Goal: Information Seeking & Learning: Learn about a topic

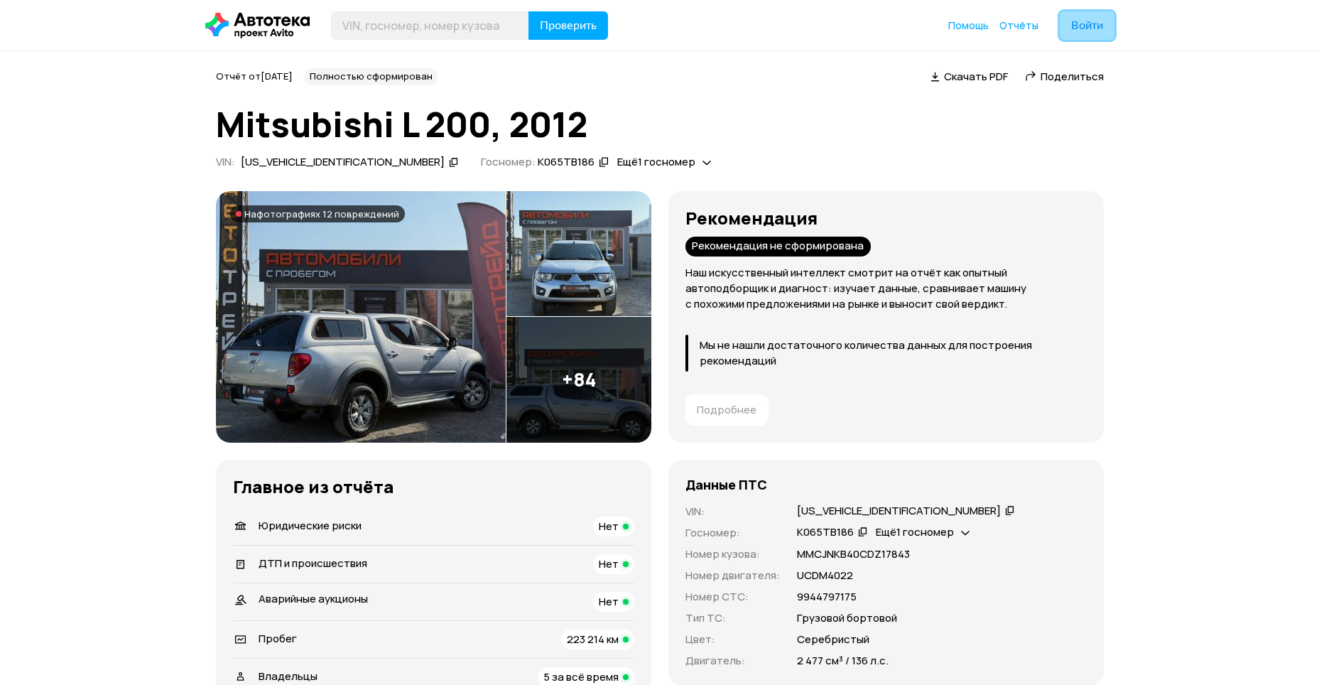
click at [1086, 30] on span "Войти" at bounding box center [1087, 25] width 32 height 11
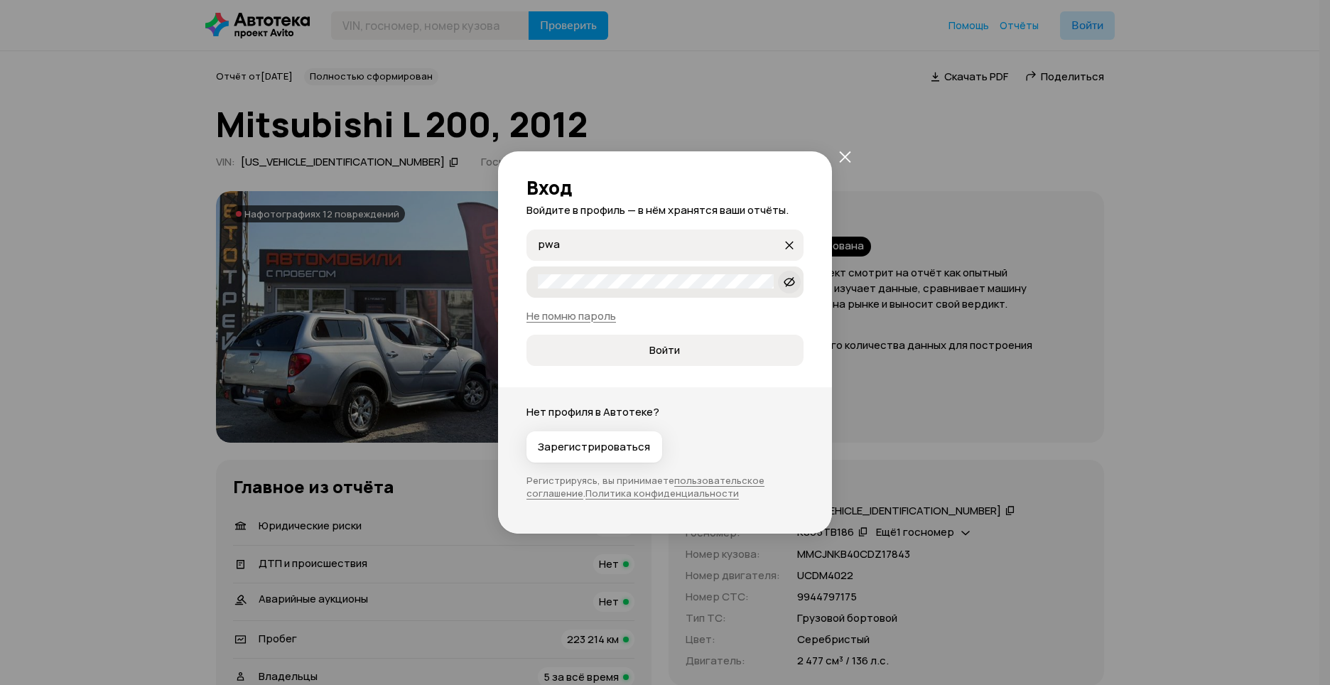
click at [787, 278] on icon at bounding box center [789, 281] width 11 height 14
click at [677, 347] on span "Войти" at bounding box center [664, 350] width 31 height 14
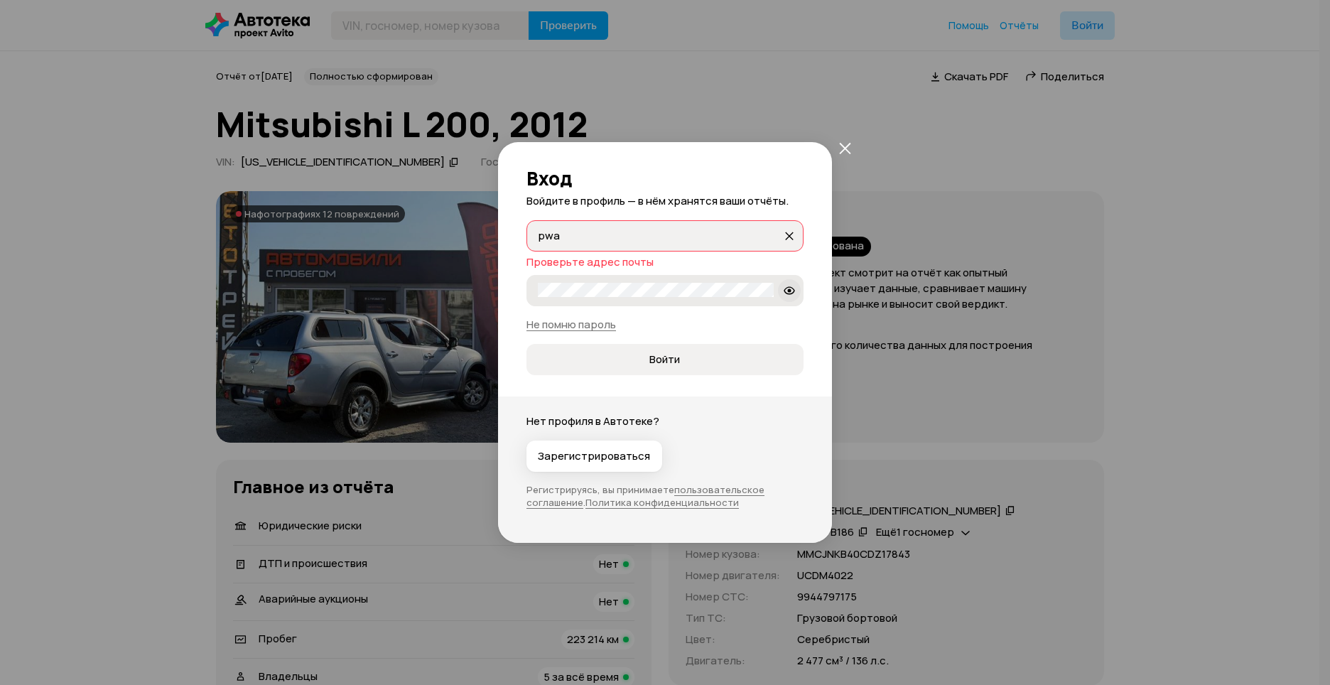
click at [583, 238] on input "pwa" at bounding box center [660, 235] width 244 height 14
type input "[EMAIL_ADDRESS][DOMAIN_NAME]"
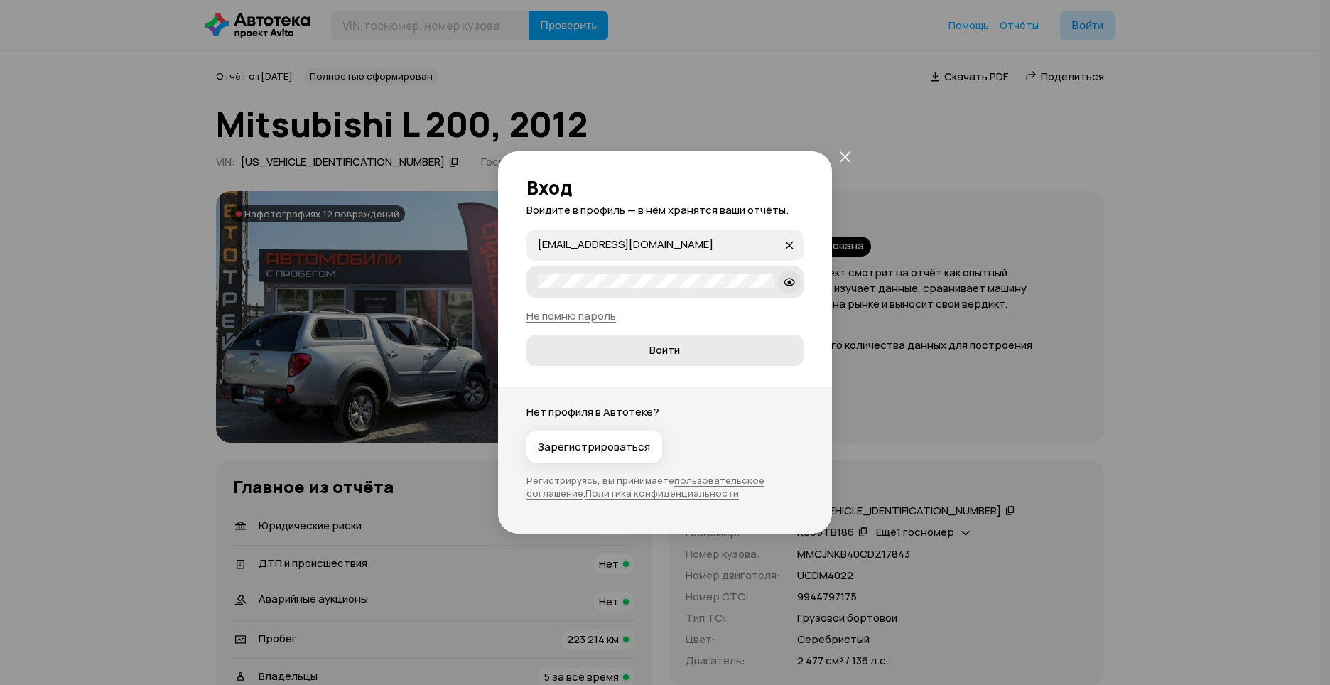
click at [664, 353] on span "Войти" at bounding box center [664, 350] width 31 height 14
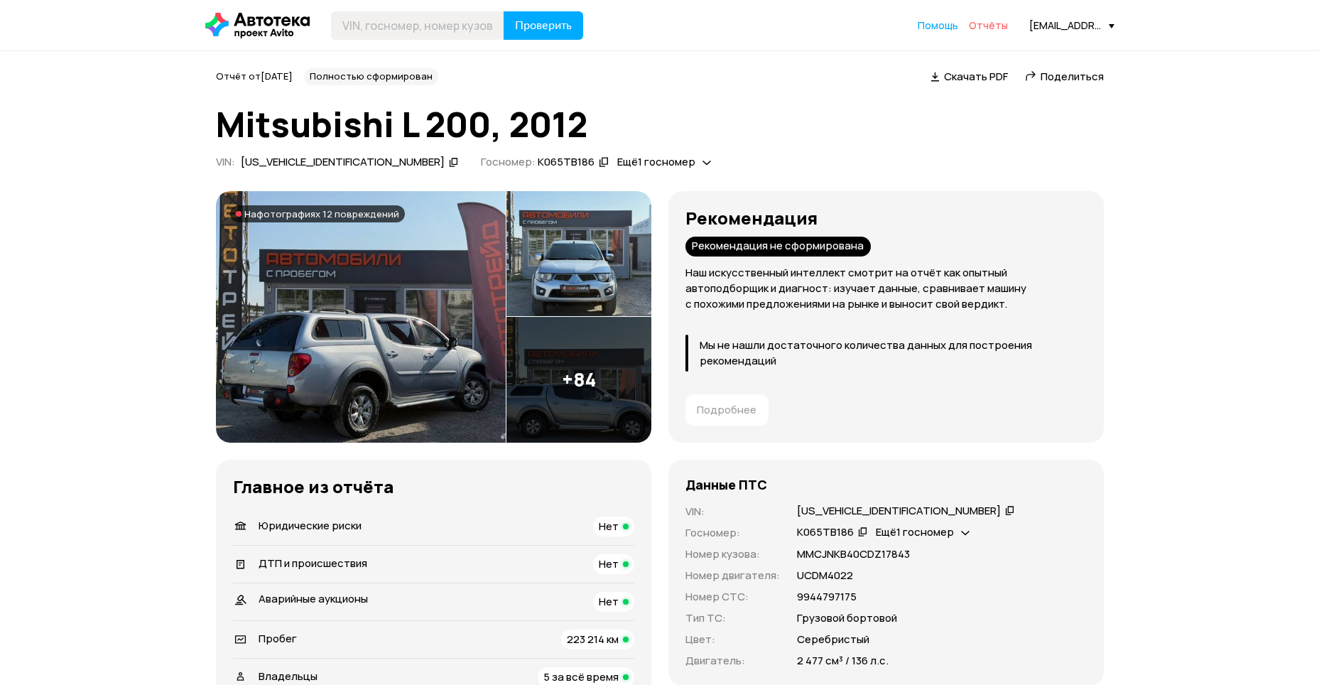
click at [988, 21] on span "Отчёты" at bounding box center [988, 24] width 39 height 13
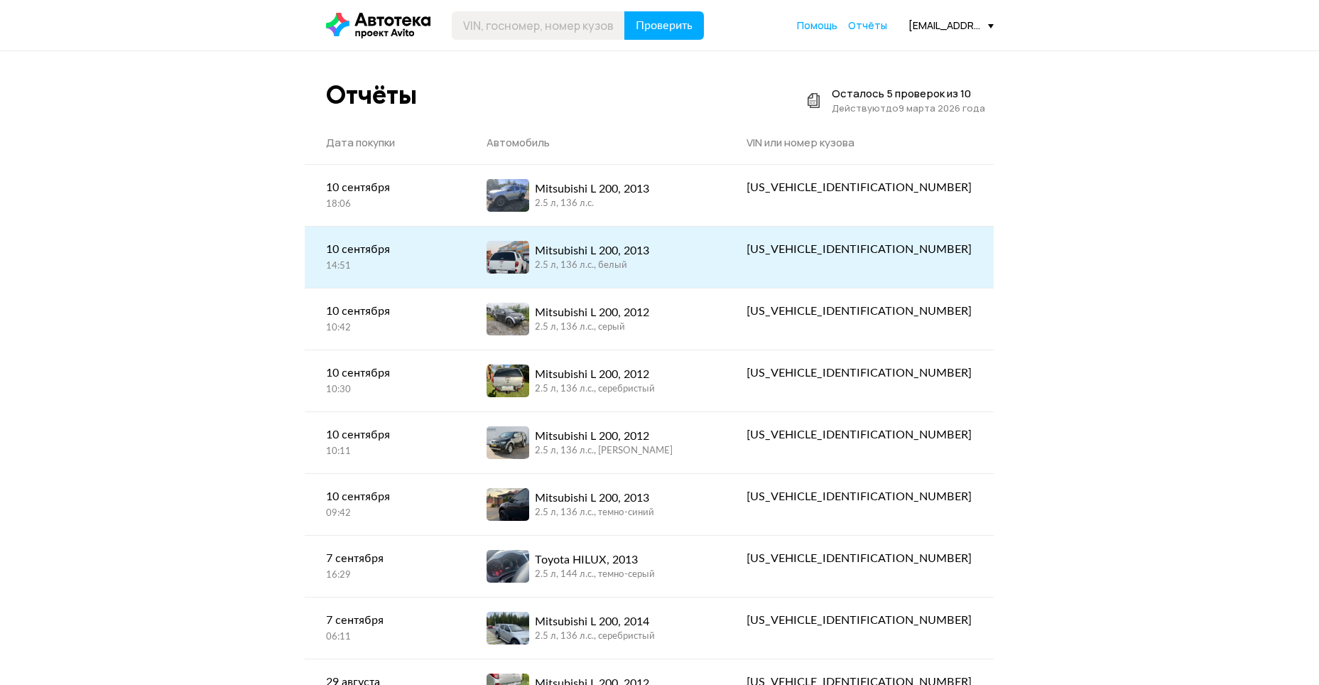
click at [646, 259] on div "Mitsubishi L 200, 2013" at bounding box center [592, 250] width 114 height 17
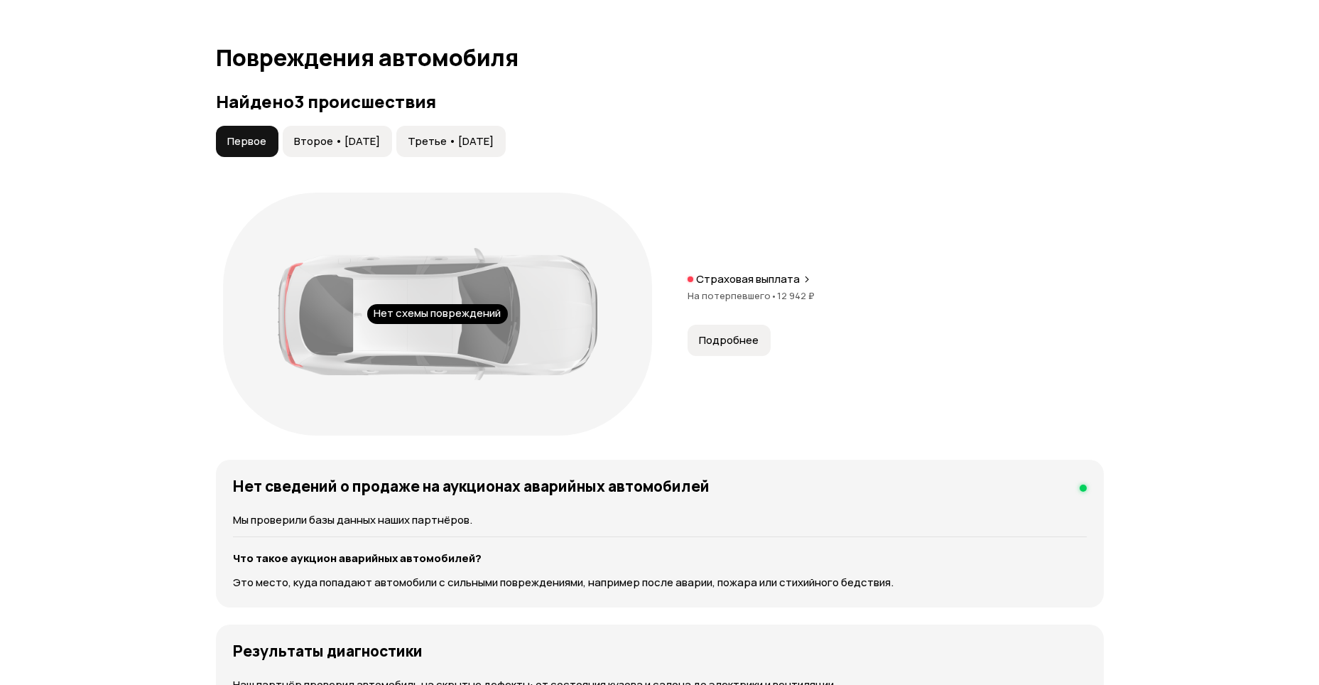
scroll to position [1492, 0]
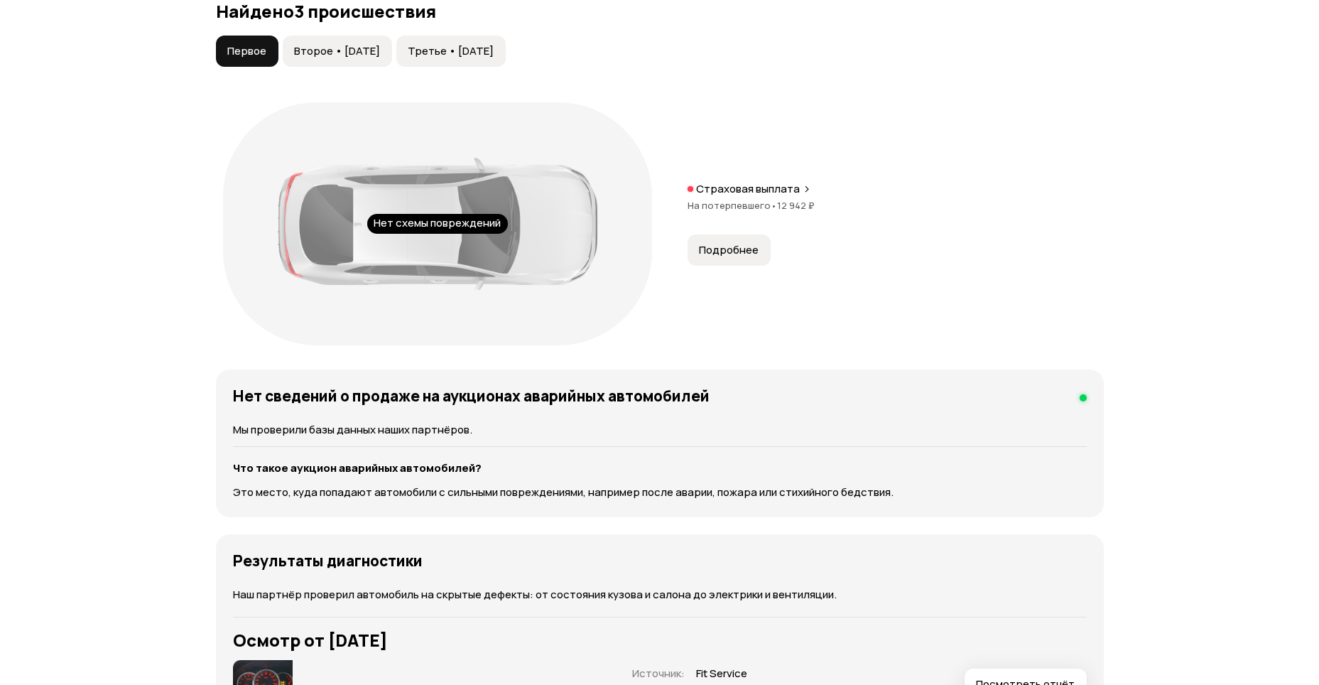
click at [732, 259] on button "Подробнее" at bounding box center [729, 249] width 83 height 31
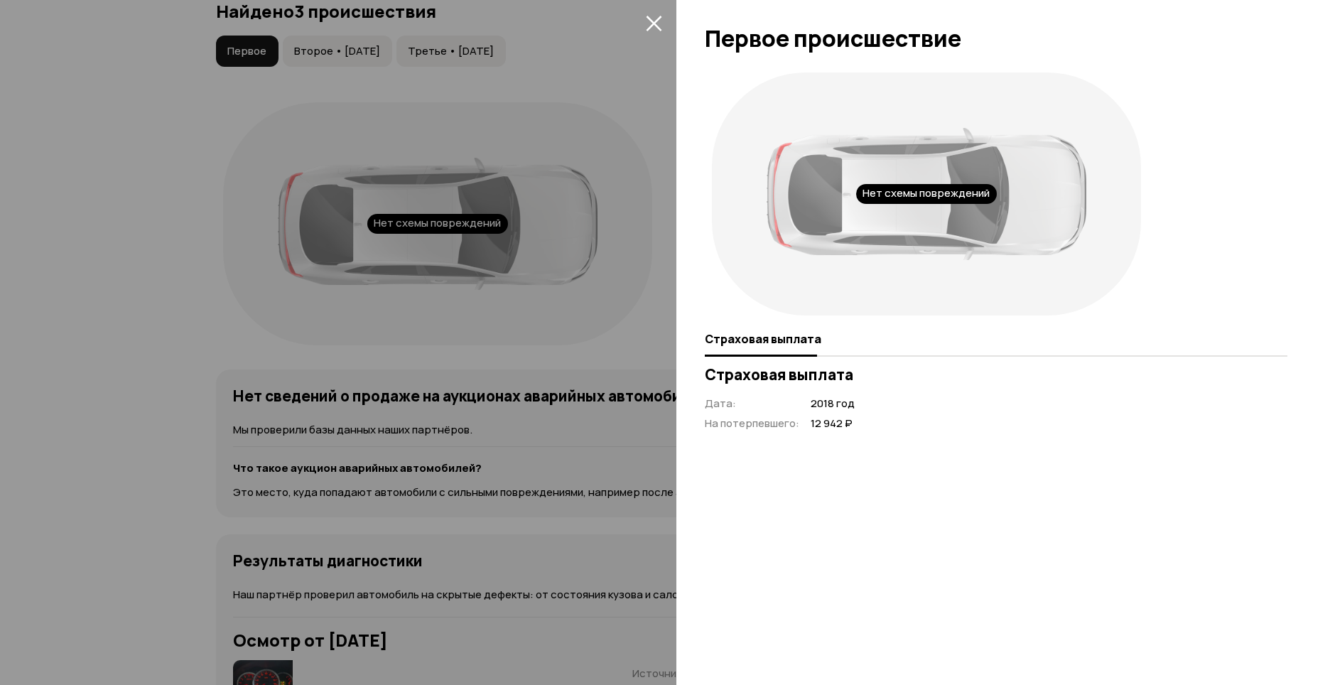
click at [661, 29] on icon "закрыть" at bounding box center [654, 24] width 16 height 16
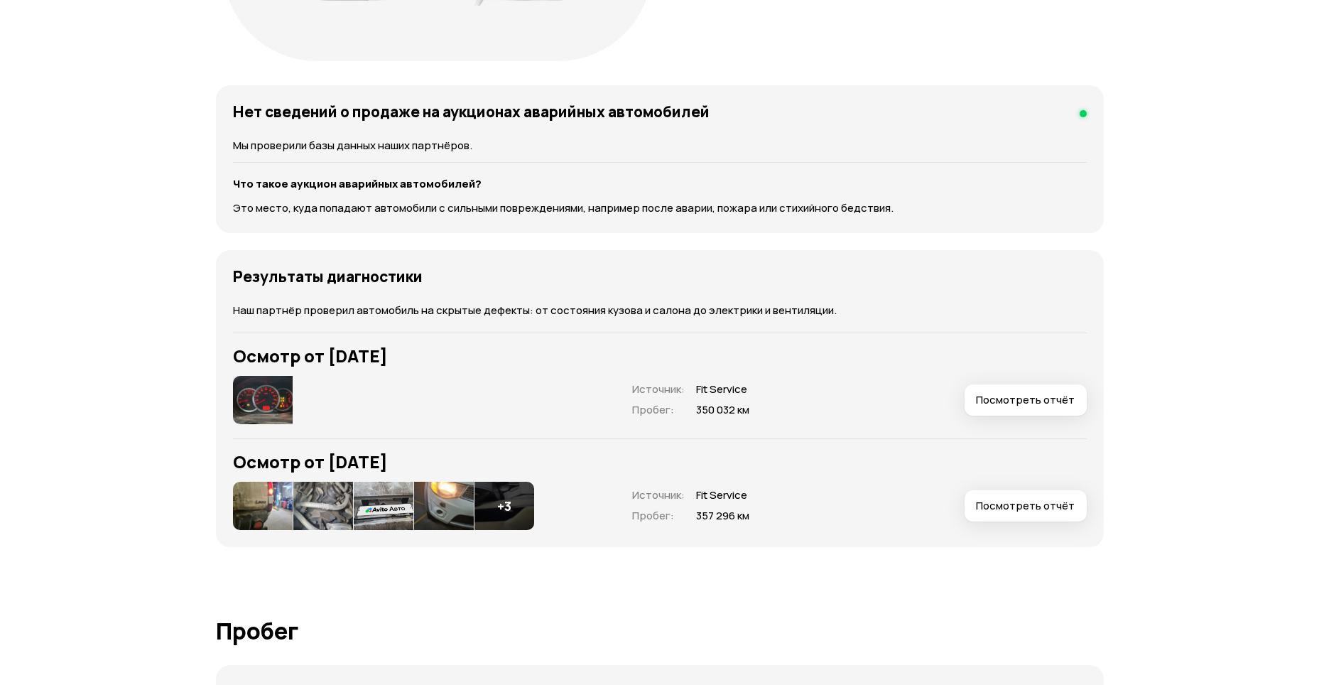
scroll to position [1847, 0]
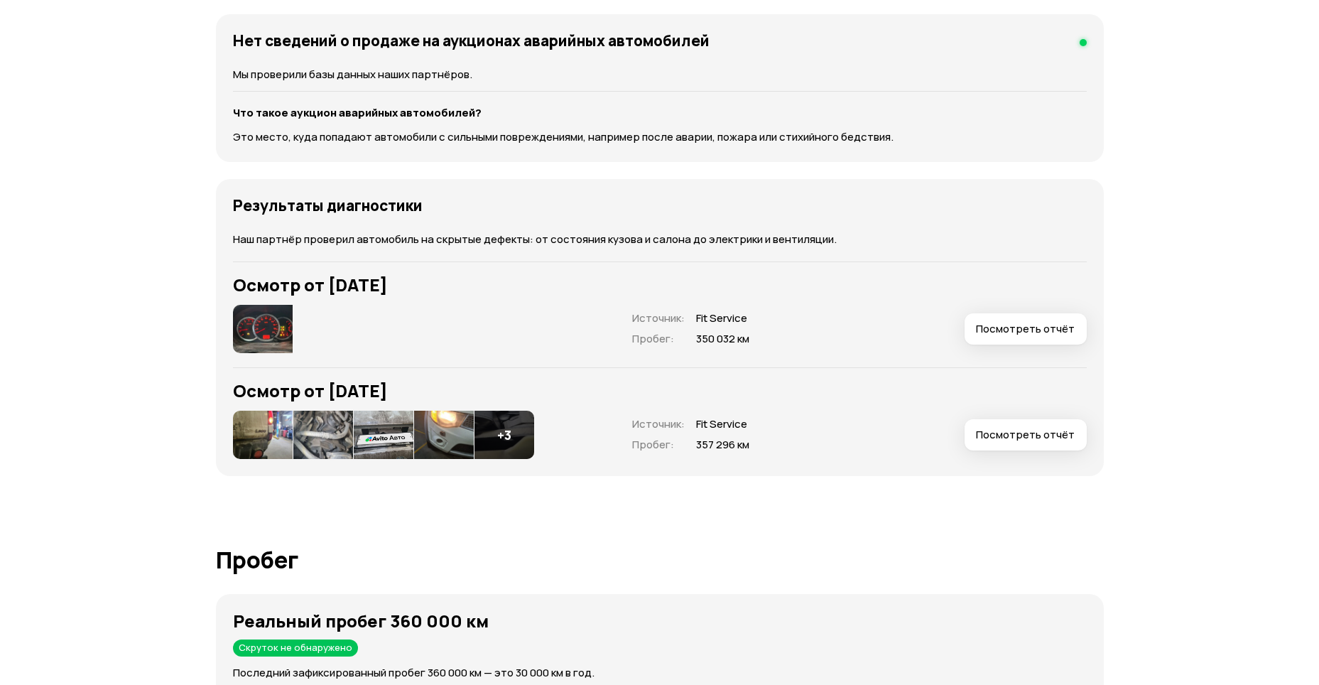
click at [265, 328] on img at bounding box center [263, 329] width 60 height 48
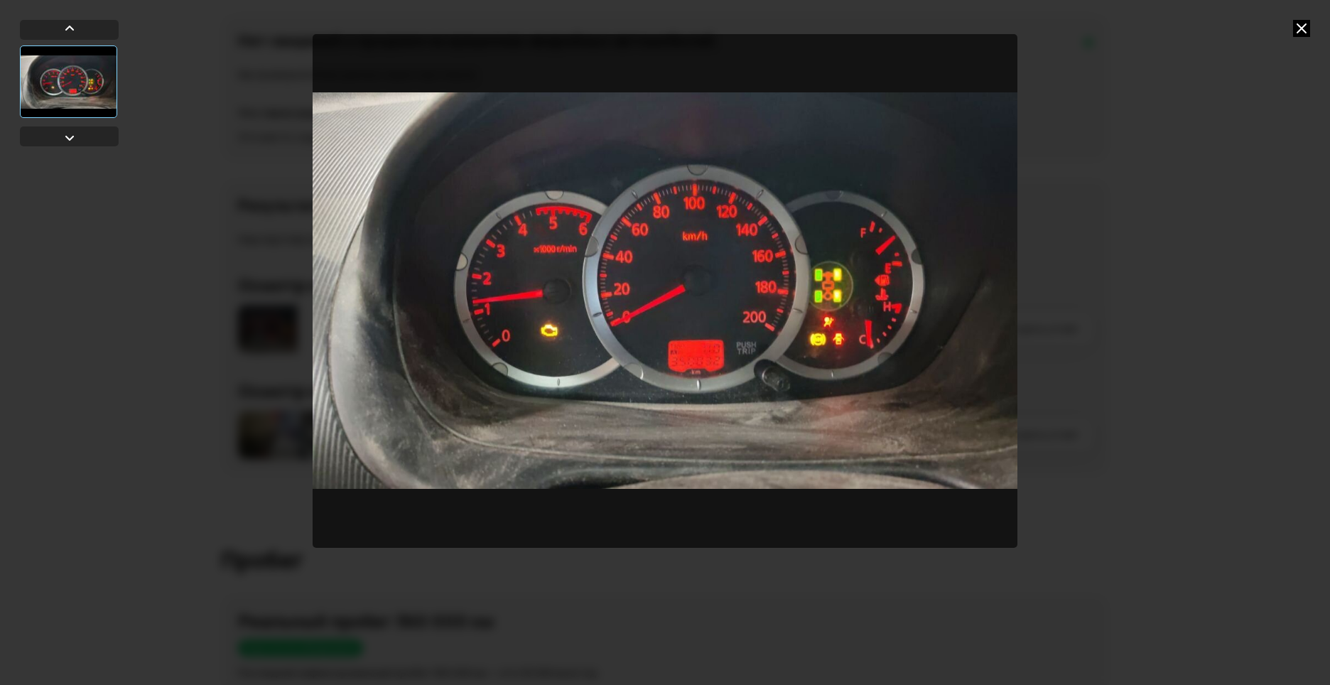
click at [1300, 26] on icon at bounding box center [1301, 28] width 17 height 17
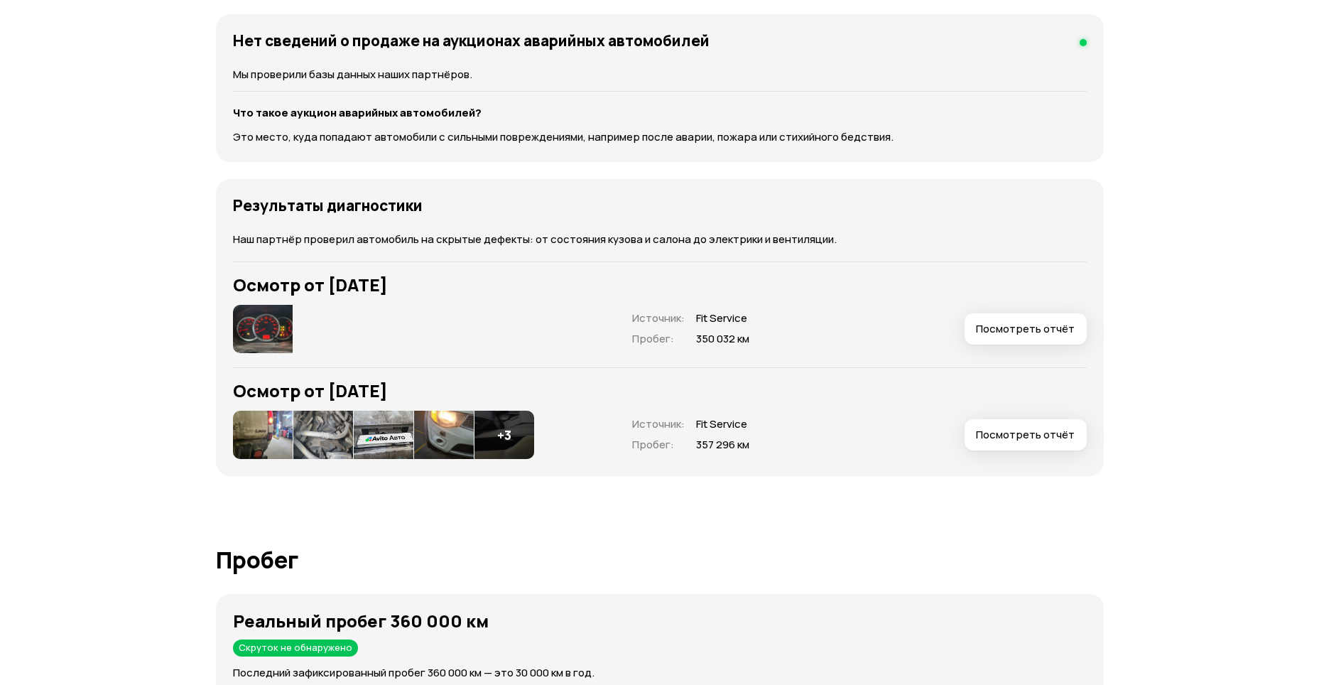
click at [266, 435] on img at bounding box center [263, 435] width 60 height 48
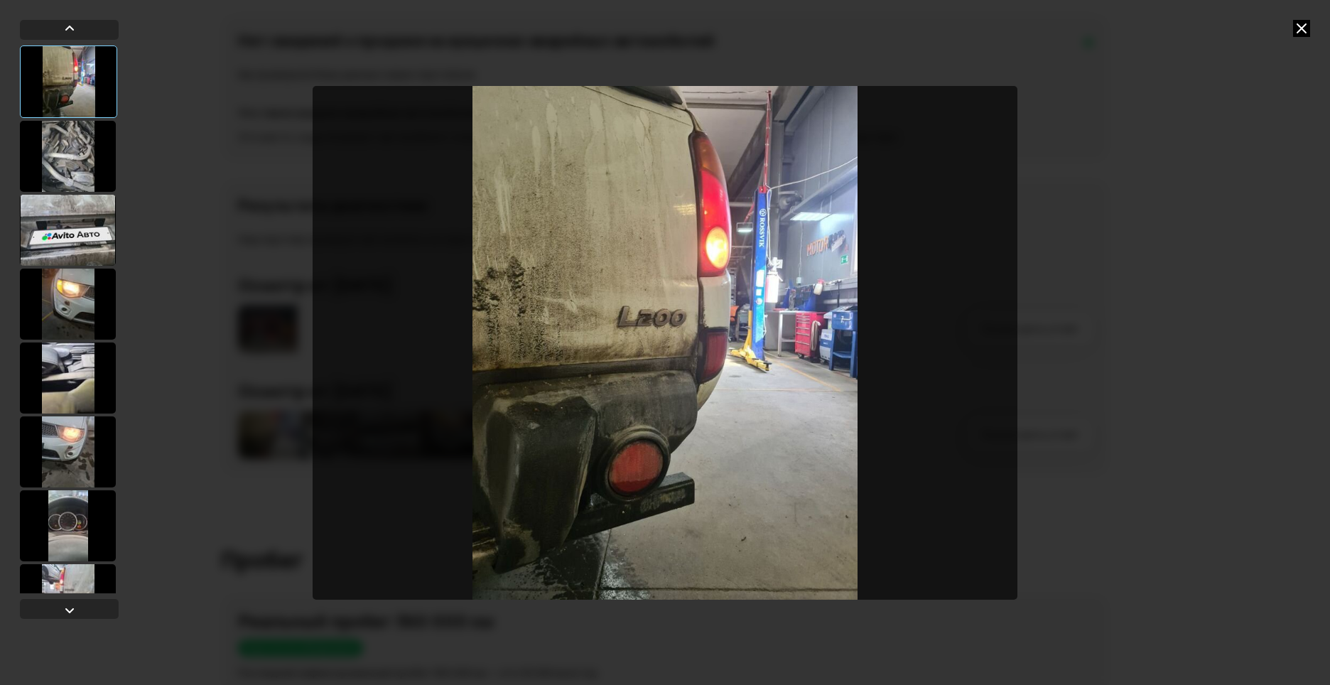
click at [1303, 32] on icon at bounding box center [1301, 28] width 17 height 17
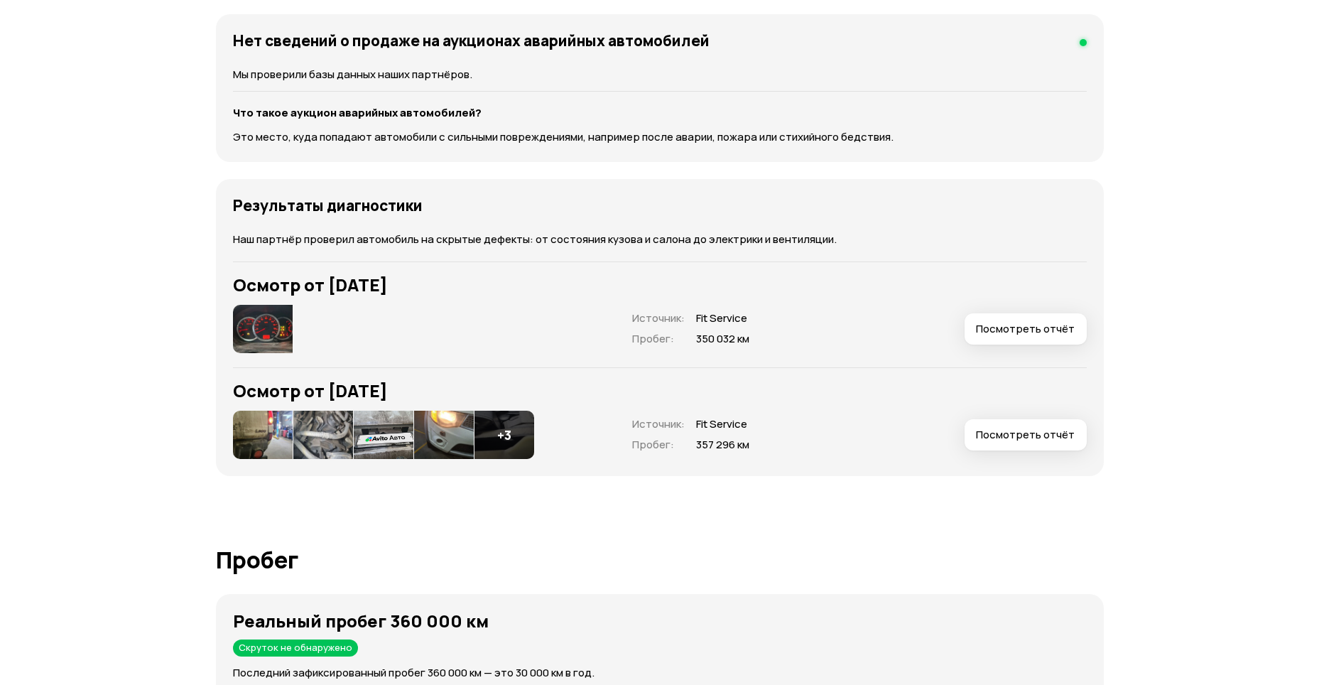
click at [333, 428] on img at bounding box center [323, 435] width 60 height 48
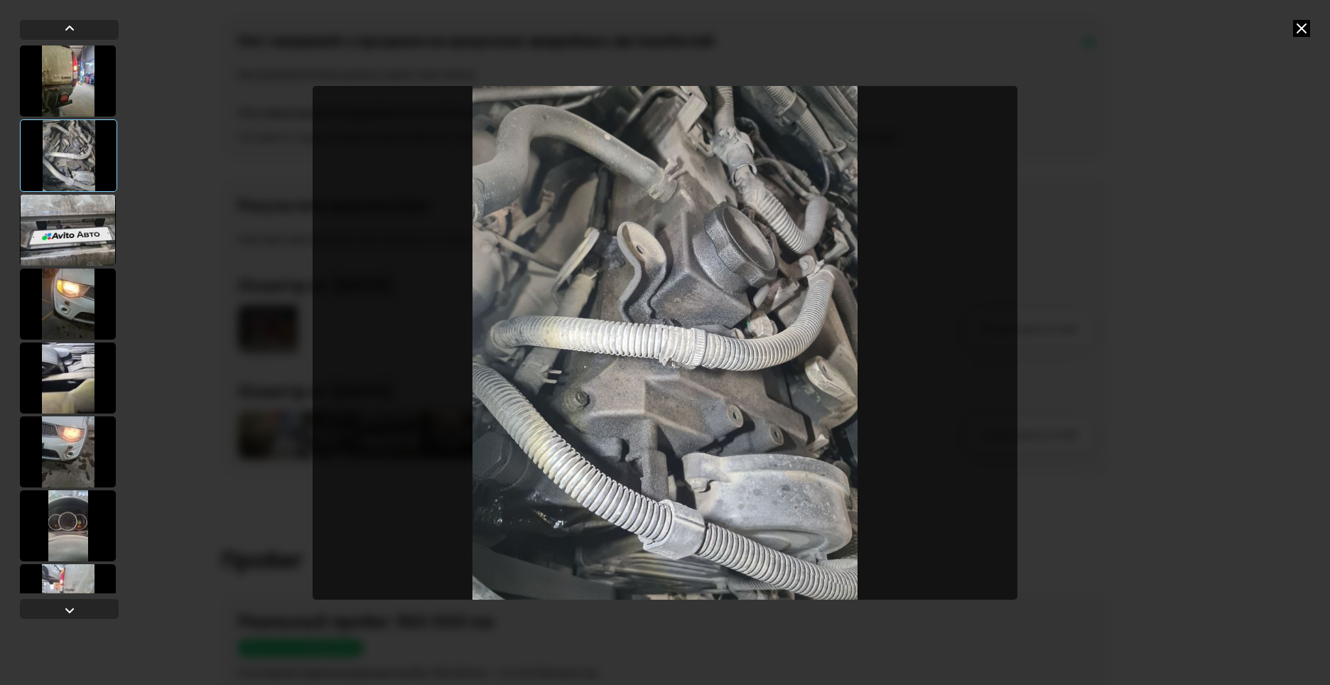
click at [726, 413] on img "Go to Slide 2" at bounding box center [665, 343] width 705 height 514
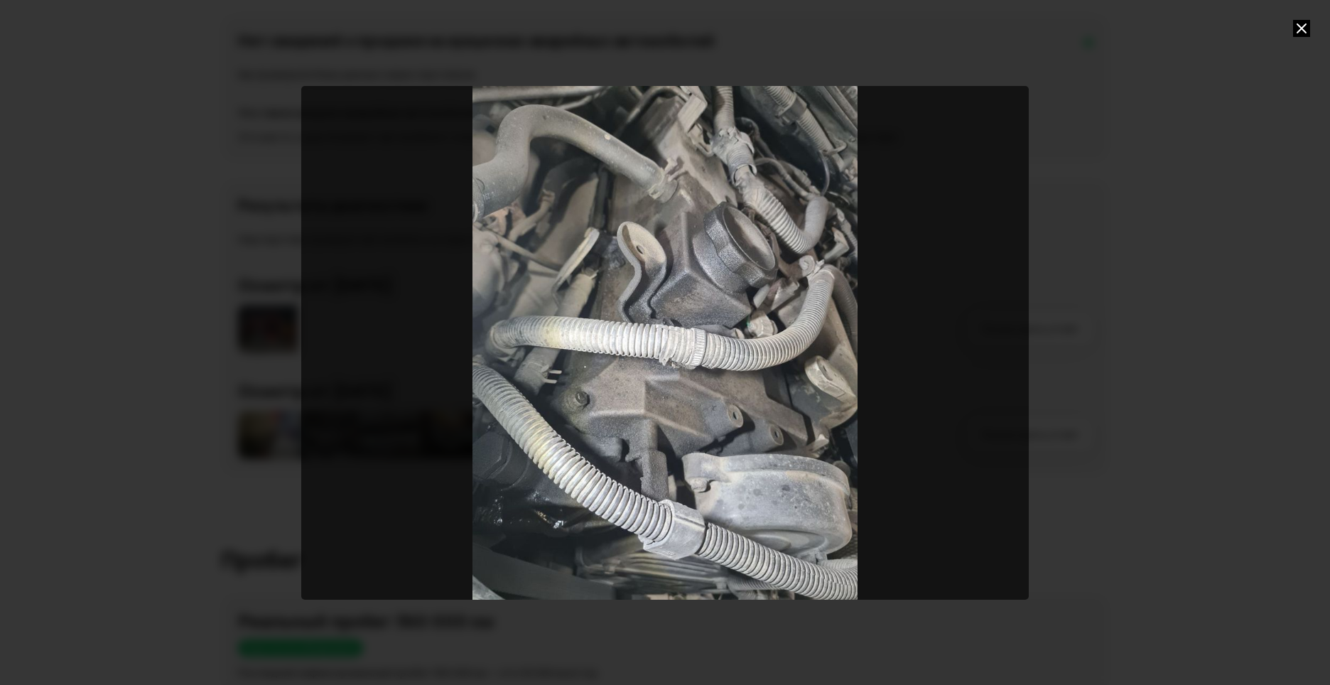
click at [1061, 334] on div at bounding box center [665, 342] width 1330 height 685
click at [997, 335] on div "Go to Slide 2" at bounding box center [664, 343] width 727 height 514
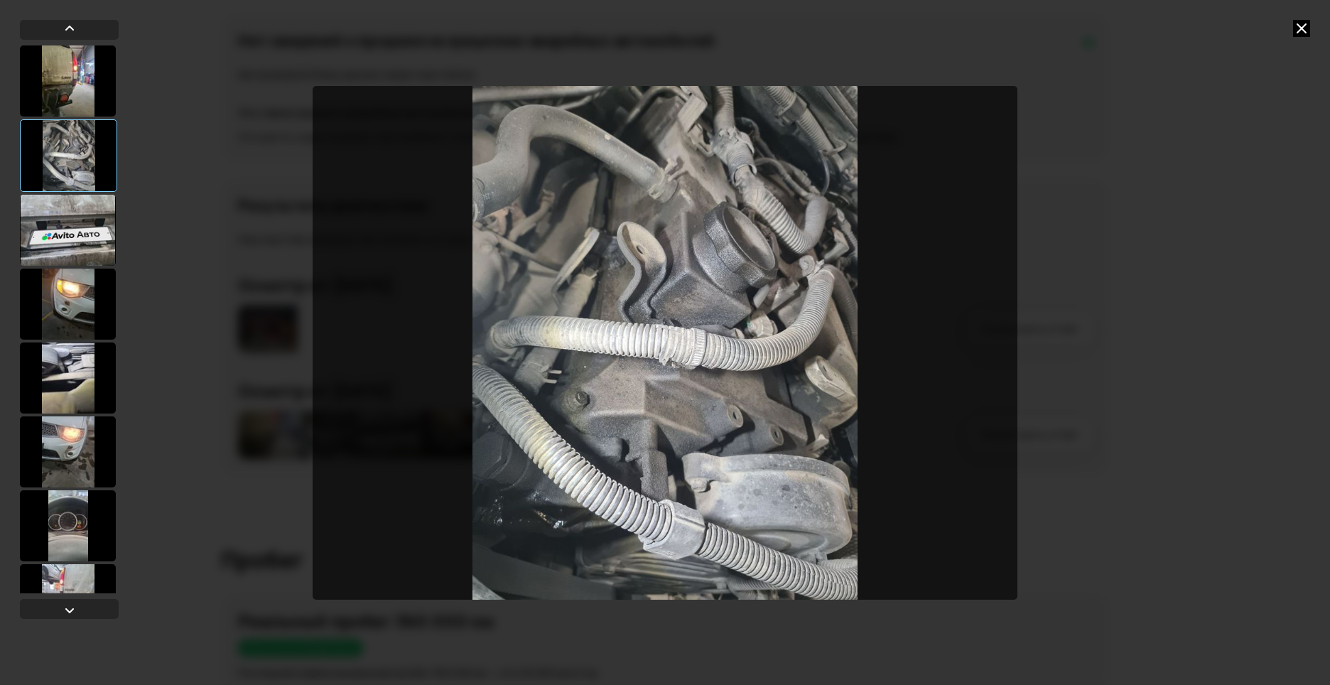
click at [66, 227] on div at bounding box center [68, 230] width 96 height 71
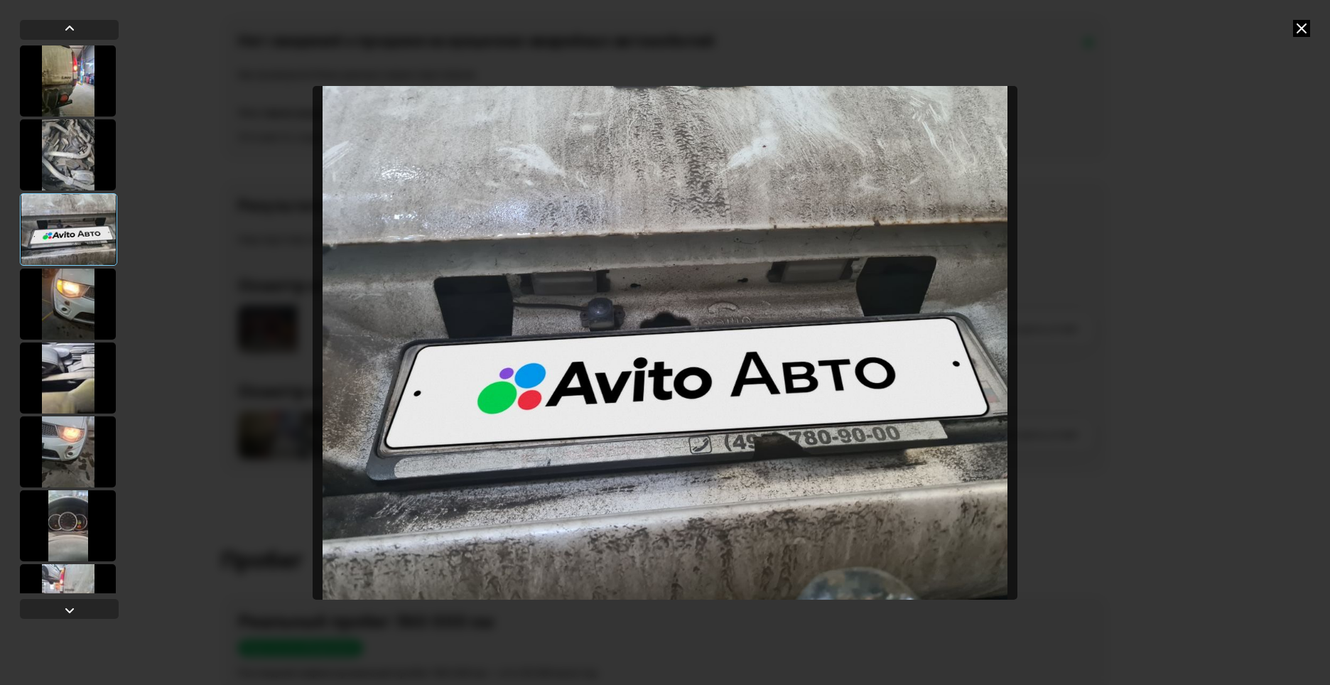
click at [53, 303] on div at bounding box center [68, 304] width 96 height 71
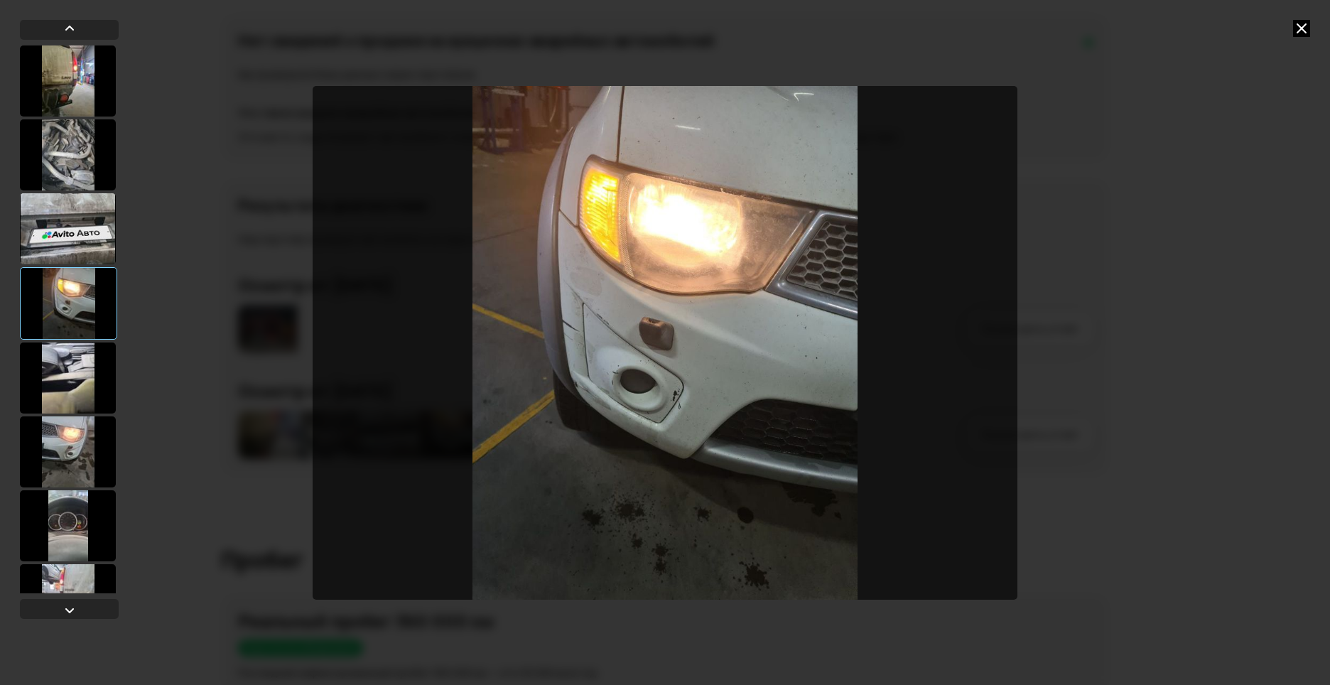
click at [673, 365] on img "Go to Slide 4" at bounding box center [665, 343] width 705 height 514
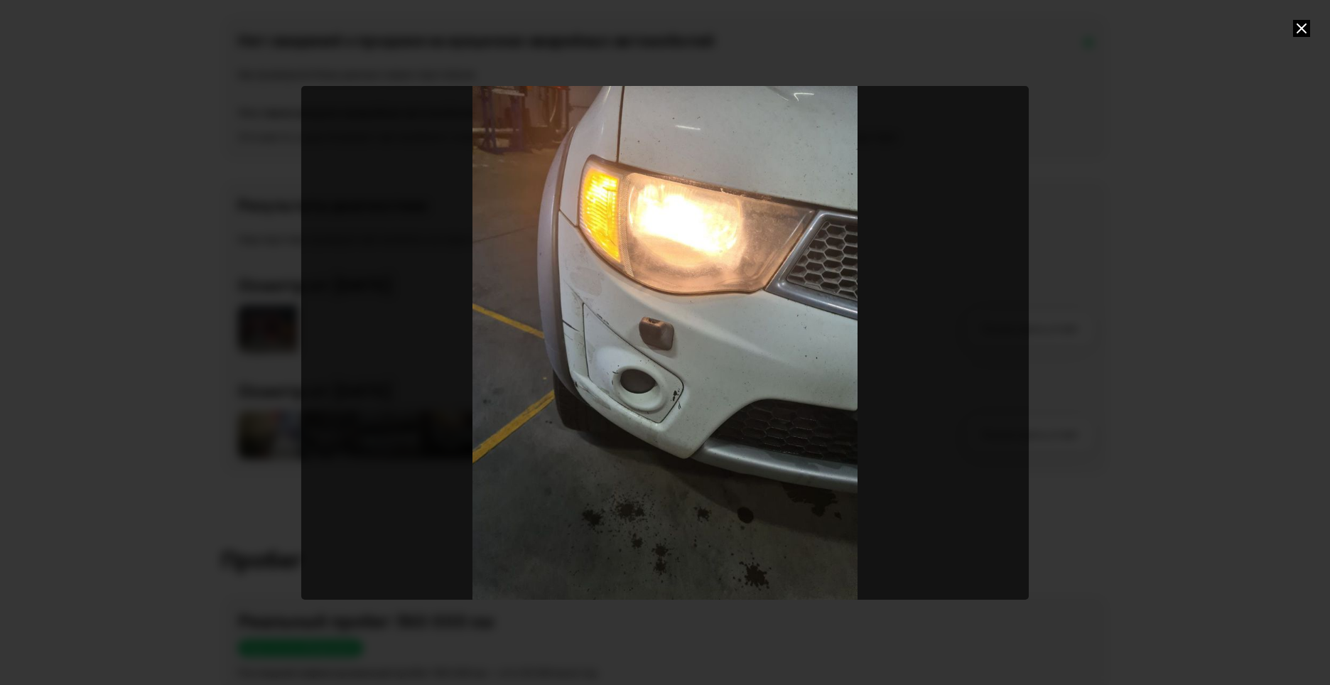
click at [111, 318] on div at bounding box center [665, 342] width 1330 height 685
click at [972, 307] on div "Go to Slide 4" at bounding box center [664, 343] width 727 height 514
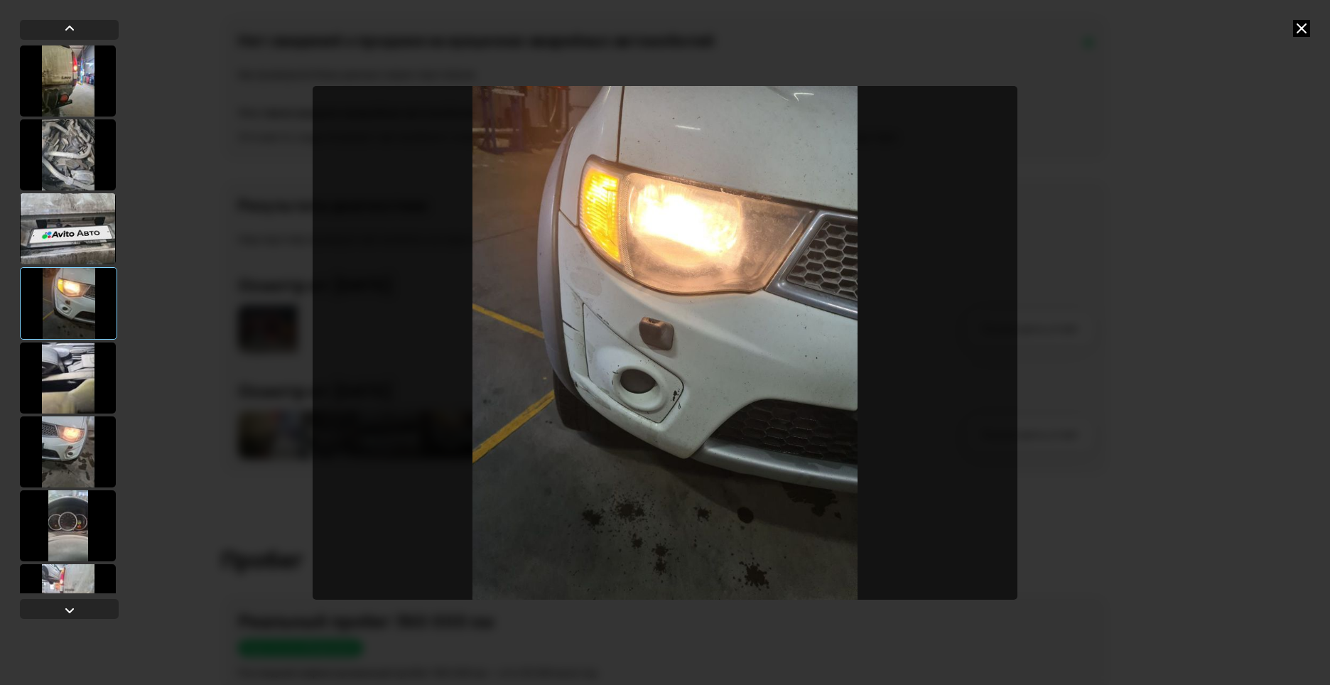
click at [74, 365] on div at bounding box center [68, 377] width 96 height 71
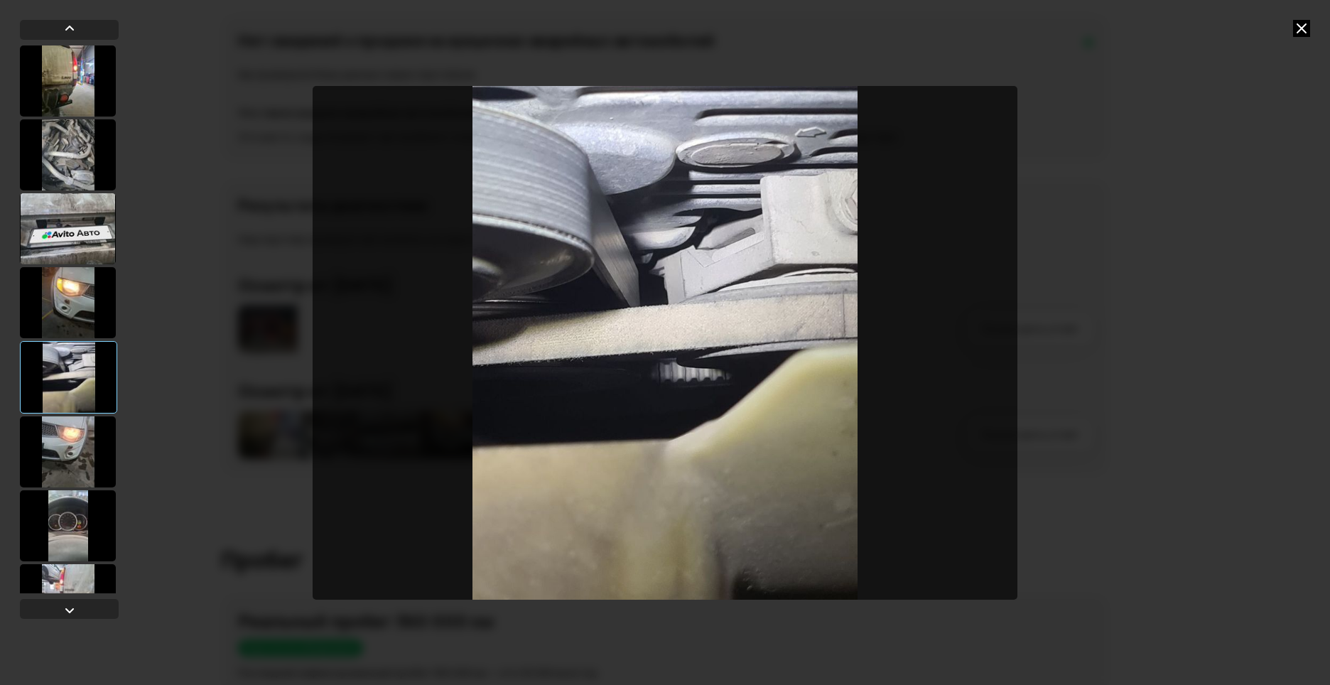
click at [69, 438] on div at bounding box center [68, 451] width 96 height 71
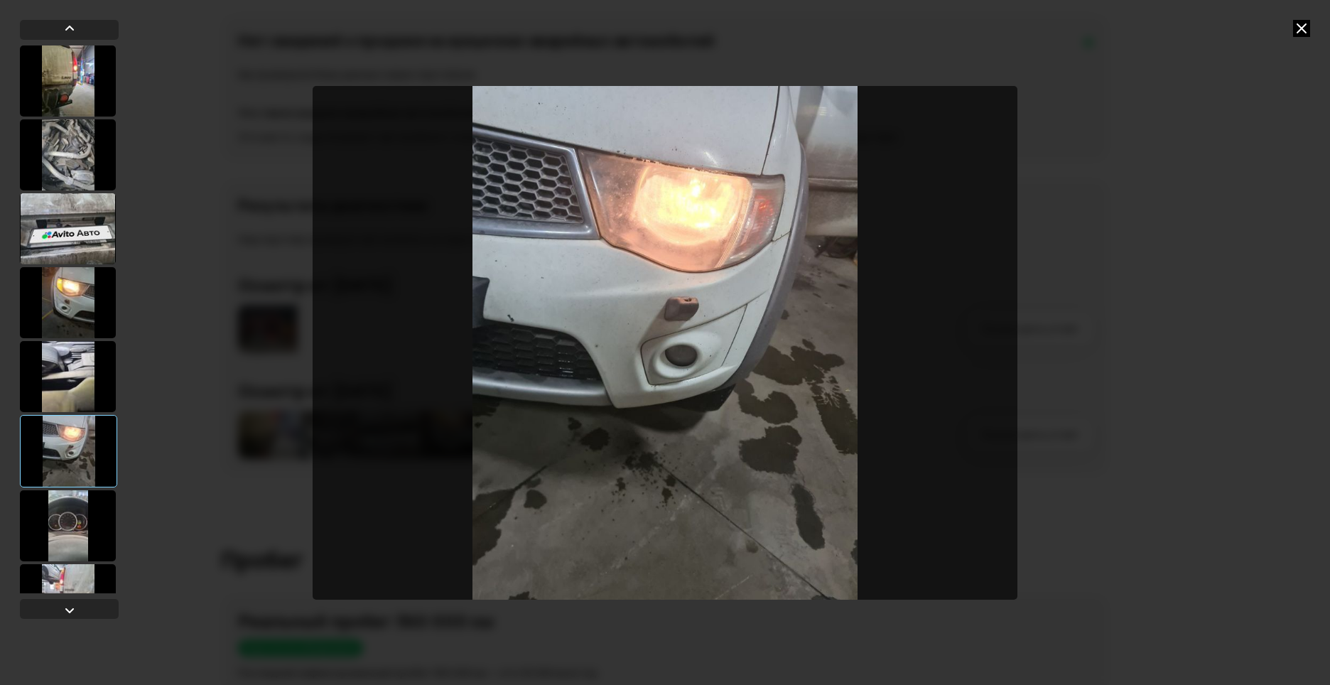
click at [585, 338] on img "Go to Slide 6" at bounding box center [665, 343] width 705 height 514
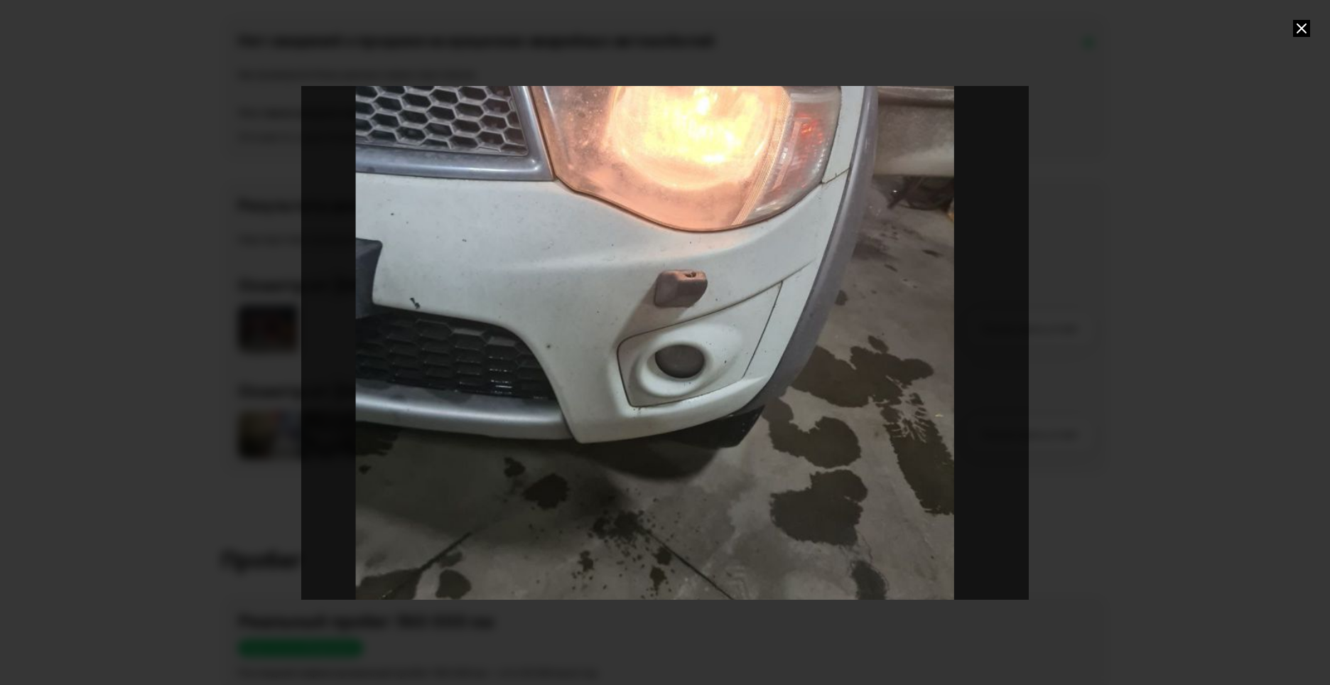
click at [229, 363] on div at bounding box center [665, 342] width 1330 height 685
click at [490, 350] on div "Go to Slide 6" at bounding box center [655, 341] width 1130 height 799
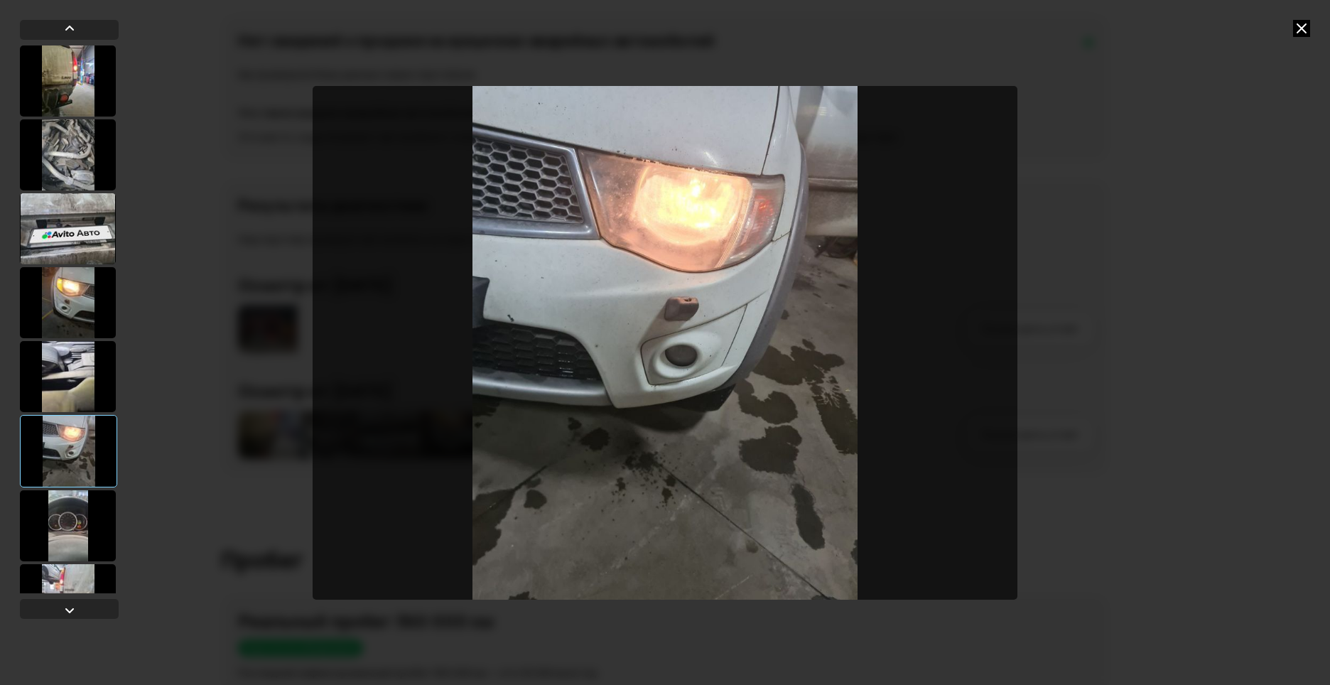
click at [85, 510] on div at bounding box center [68, 525] width 96 height 71
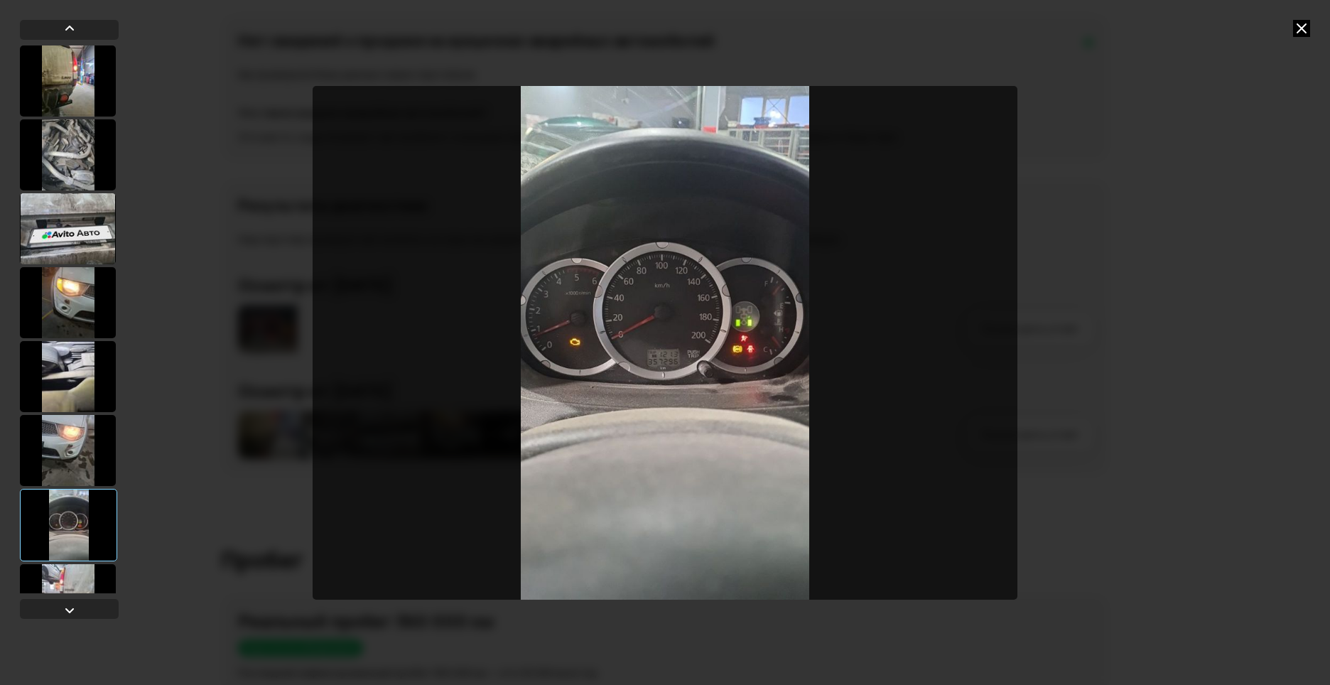
click at [690, 377] on img "Go to Slide 7" at bounding box center [665, 343] width 705 height 514
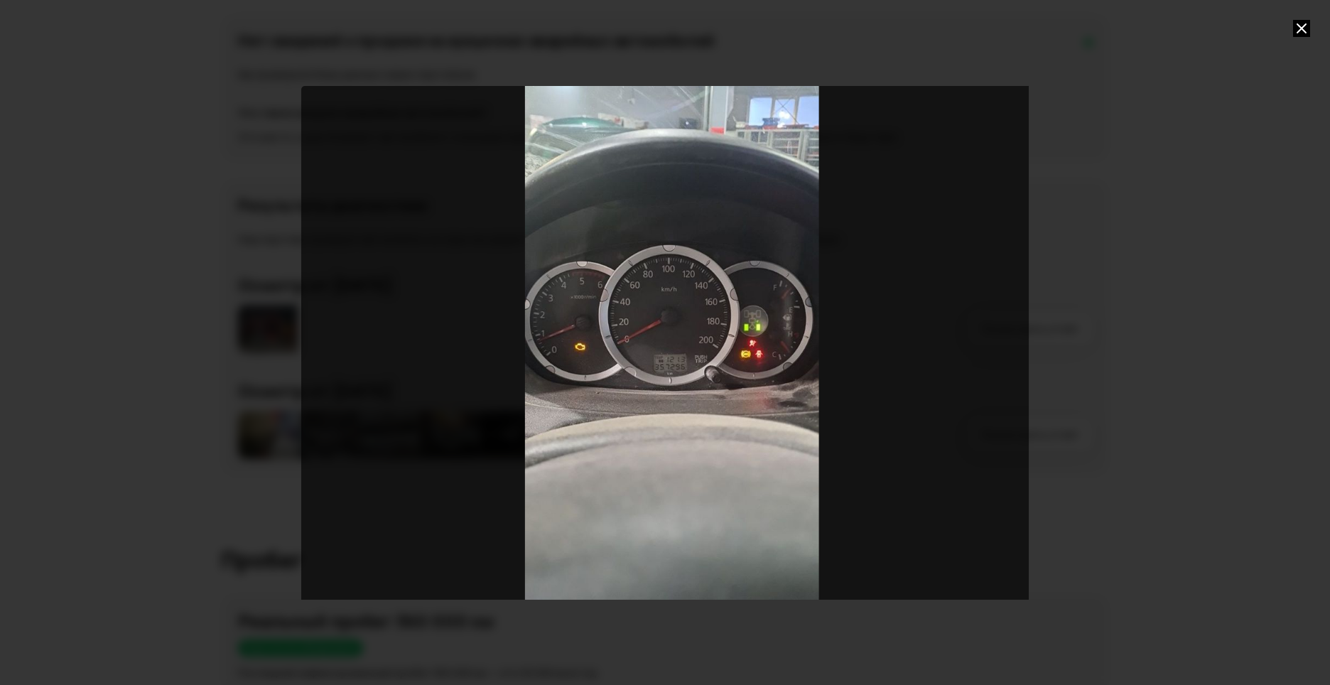
click at [400, 339] on div "Go to Slide 7" at bounding box center [671, 348] width 741 height 524
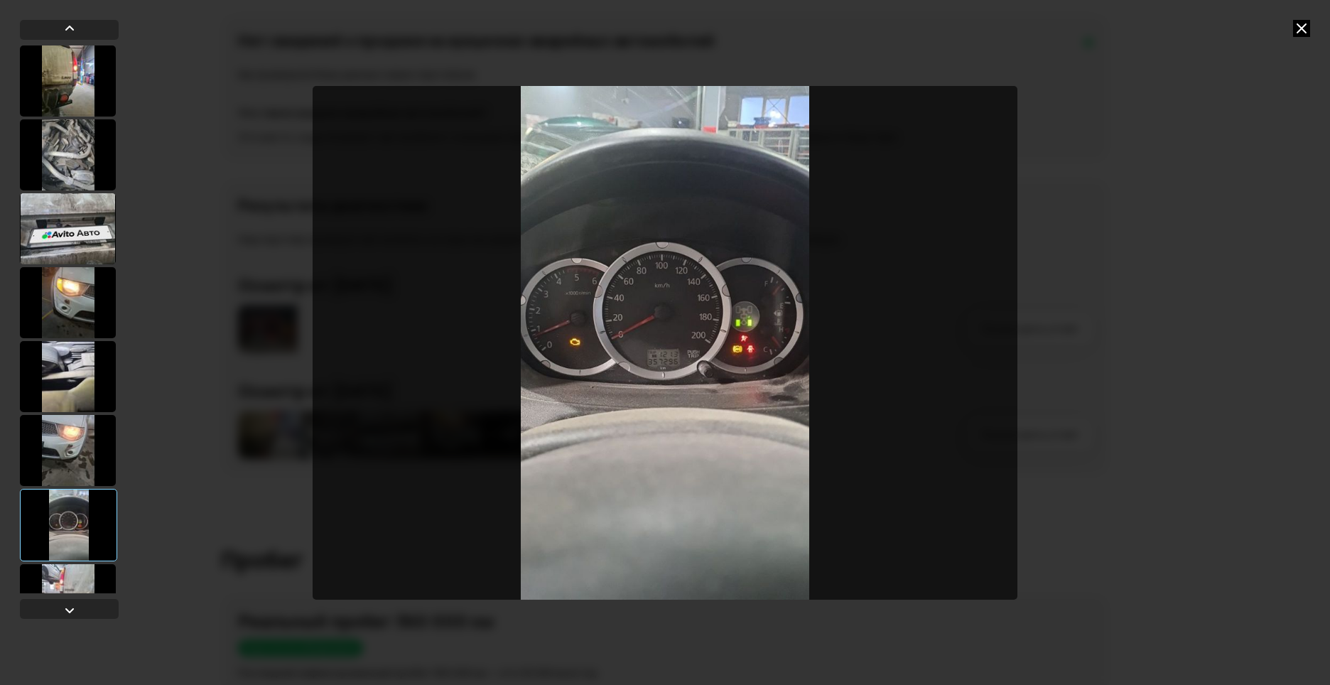
click at [78, 580] on div at bounding box center [68, 599] width 96 height 71
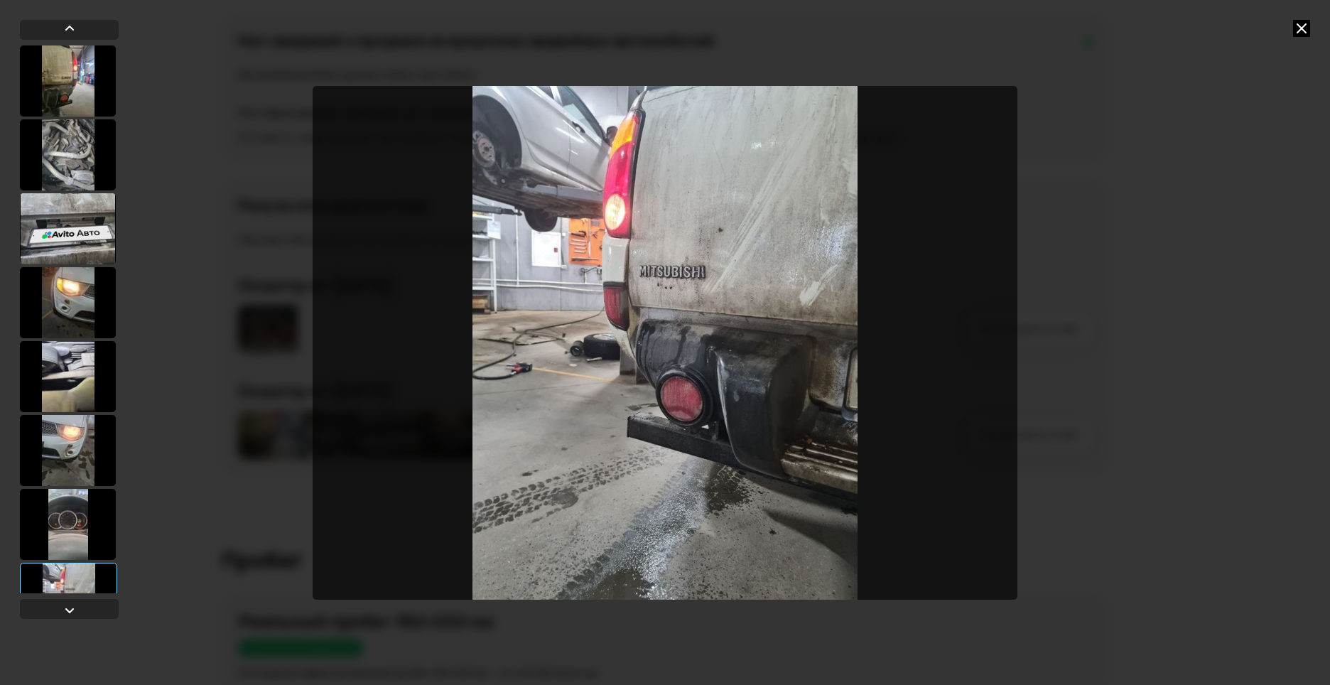
click at [1303, 28] on icon at bounding box center [1301, 28] width 17 height 17
